Goal: Information Seeking & Learning: Learn about a topic

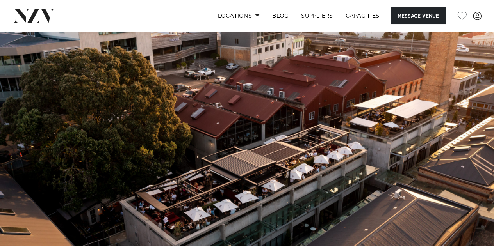
click at [181, 204] on img at bounding box center [247, 147] width 494 height 231
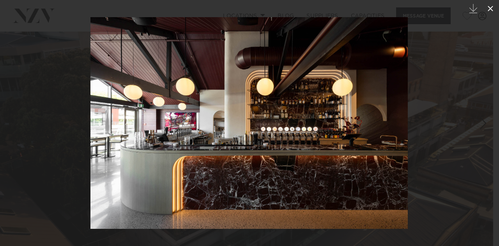
click at [487, 7] on icon at bounding box center [490, 8] width 9 height 9
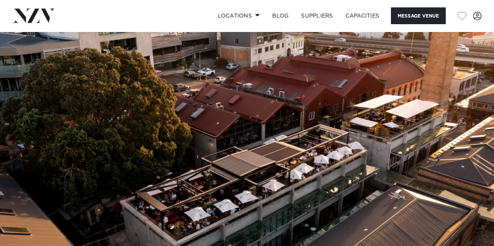
click at [171, 206] on img at bounding box center [247, 147] width 494 height 231
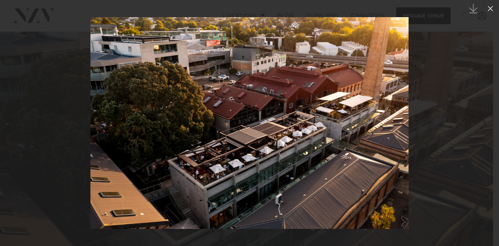
click at [171, 206] on img at bounding box center [250, 123] width 318 height 212
click at [210, 176] on img at bounding box center [250, 123] width 318 height 212
click at [487, 8] on icon at bounding box center [490, 8] width 9 height 9
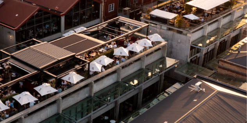
scroll to position [137, 0]
